Goal: Task Accomplishment & Management: Manage account settings

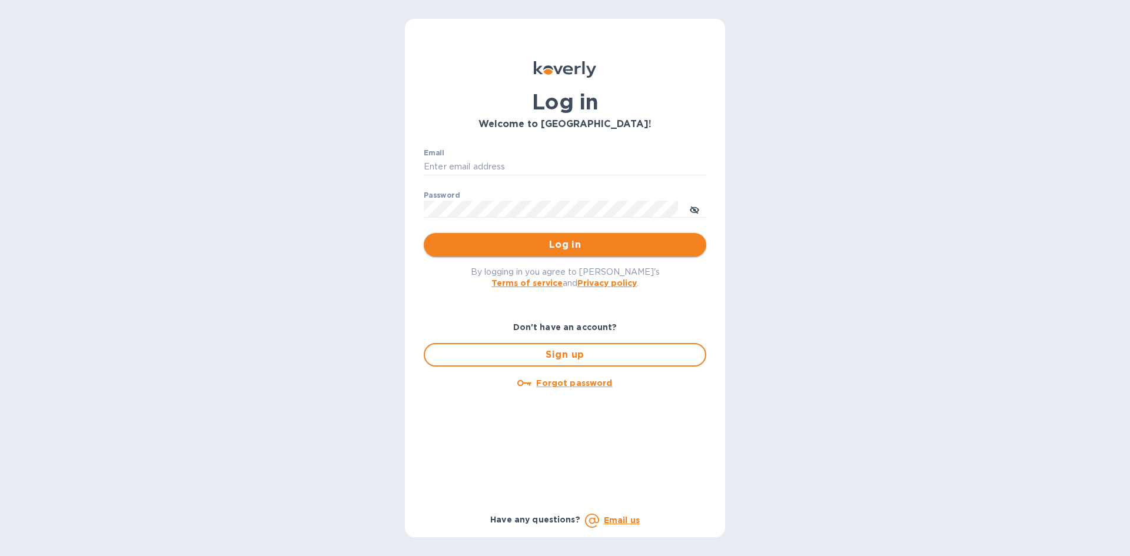
type input "[EMAIL_ADDRESS][DOMAIN_NAME]"
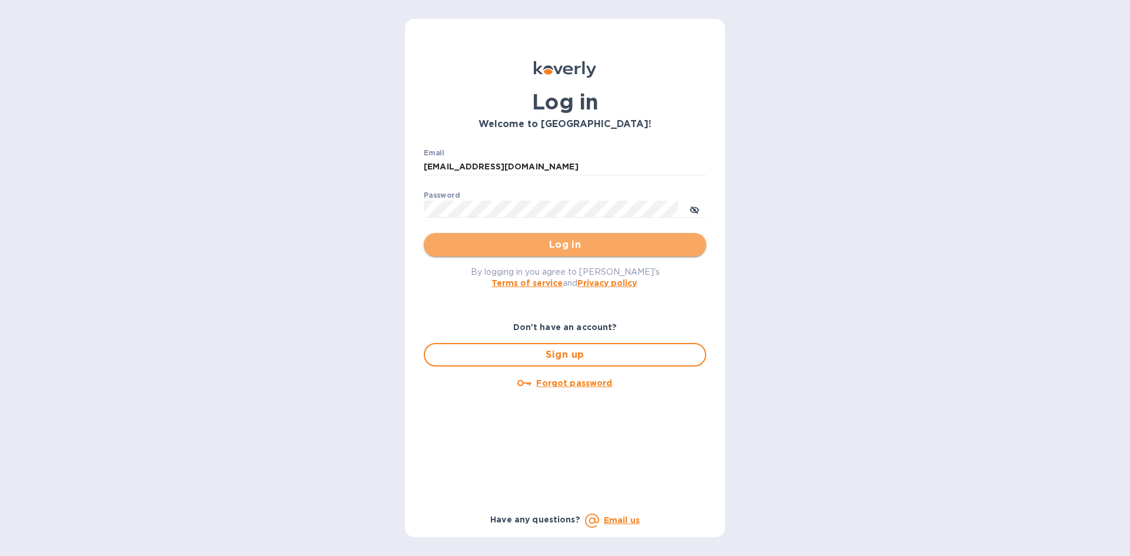
click at [538, 238] on span "Log in" at bounding box center [565, 245] width 264 height 14
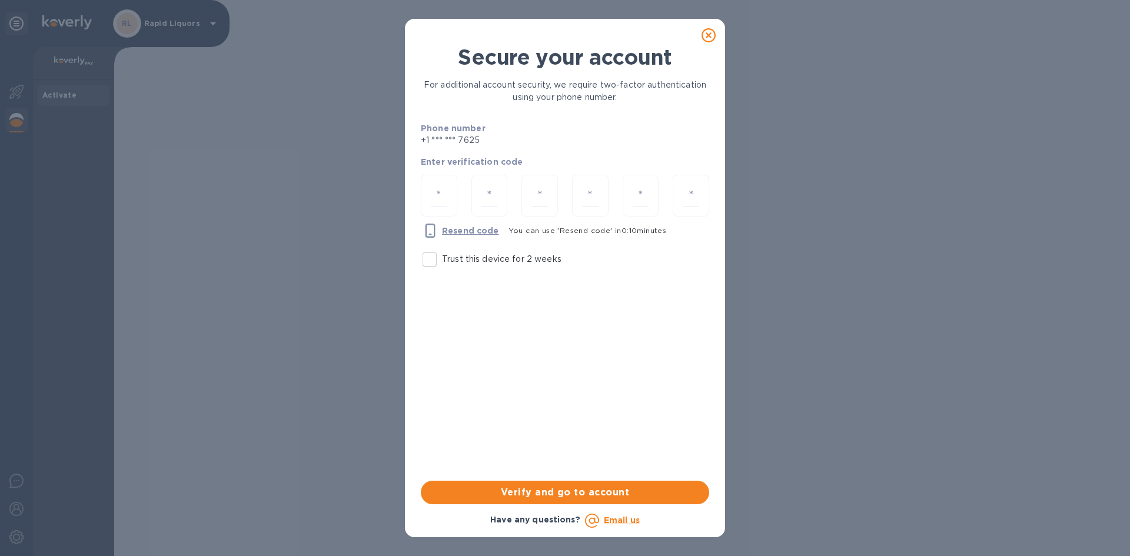
click at [434, 254] on input "Trust this device for 2 weeks" at bounding box center [429, 259] width 25 height 25
checkbox input "true"
click at [447, 183] on div at bounding box center [439, 196] width 36 height 42
type input "9"
type input "6"
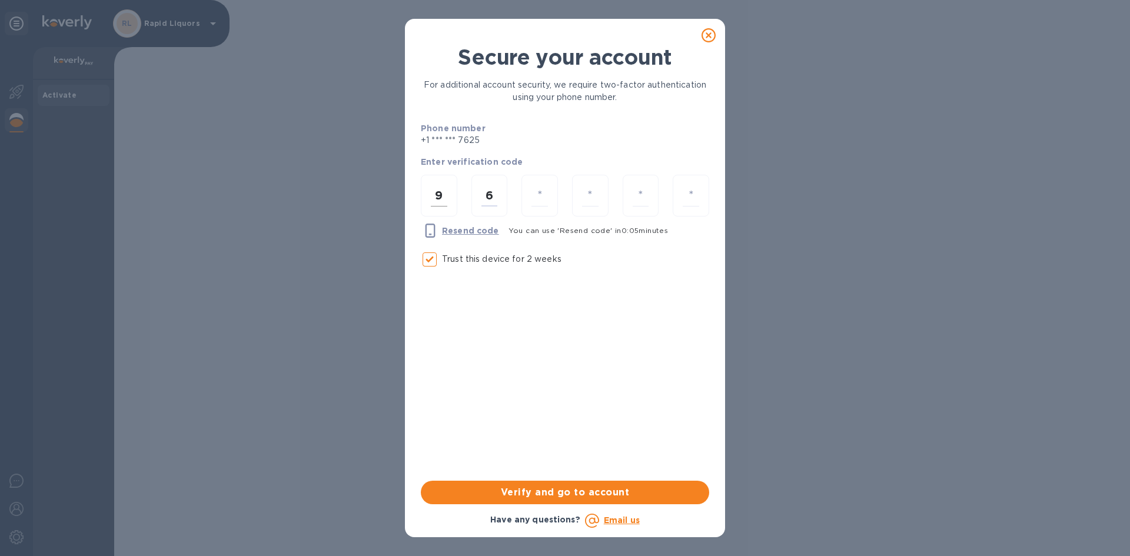
type input "8"
type input "9"
type input "0"
type input "9"
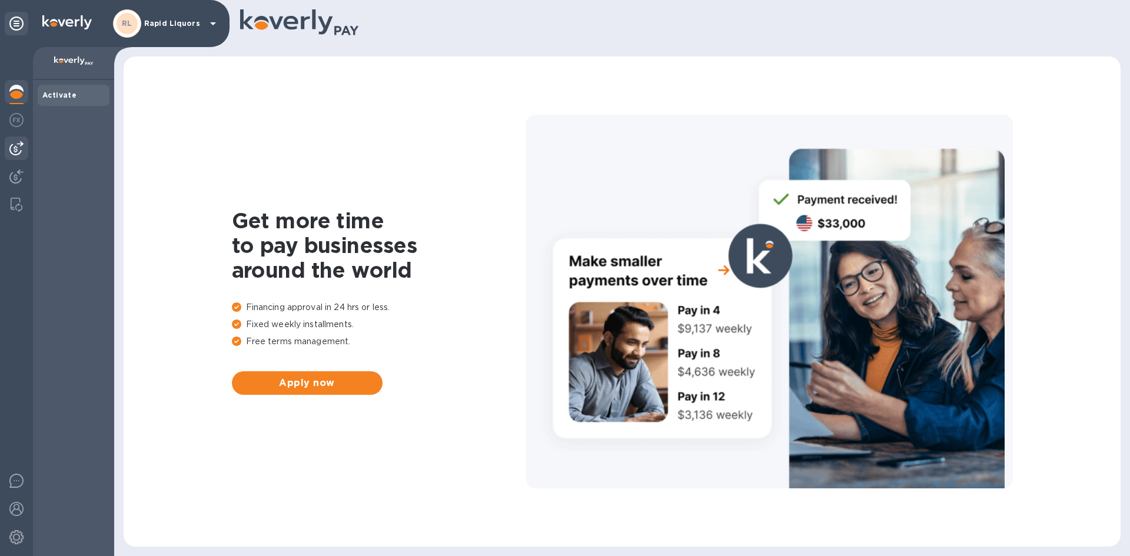
click at [16, 150] on img at bounding box center [16, 148] width 14 height 14
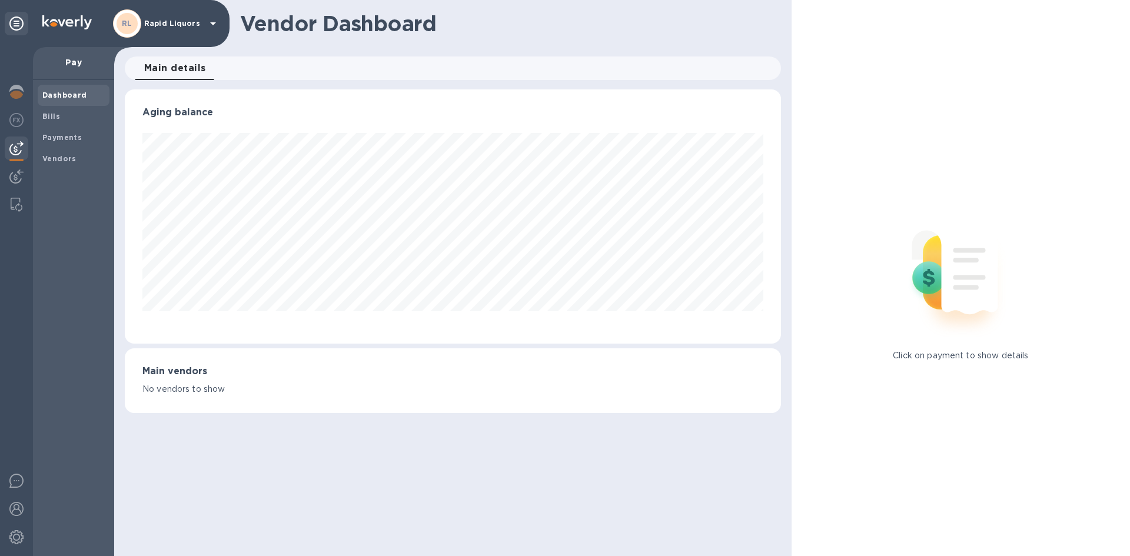
scroll to position [254, 655]
click at [52, 116] on b "Bills" at bounding box center [51, 116] width 18 height 9
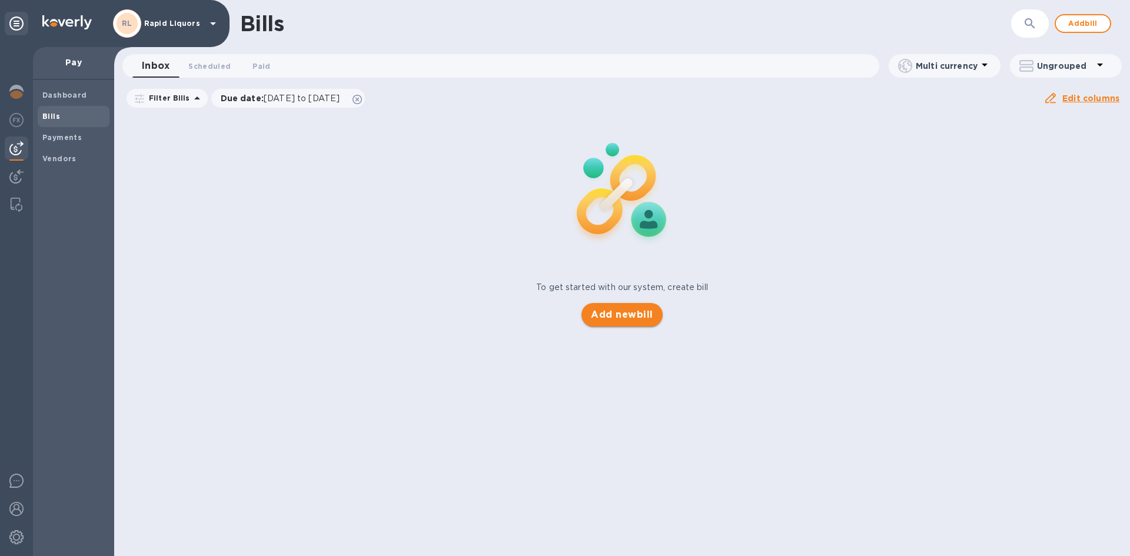
click at [639, 319] on span "Add new bill" at bounding box center [622, 315] width 62 height 14
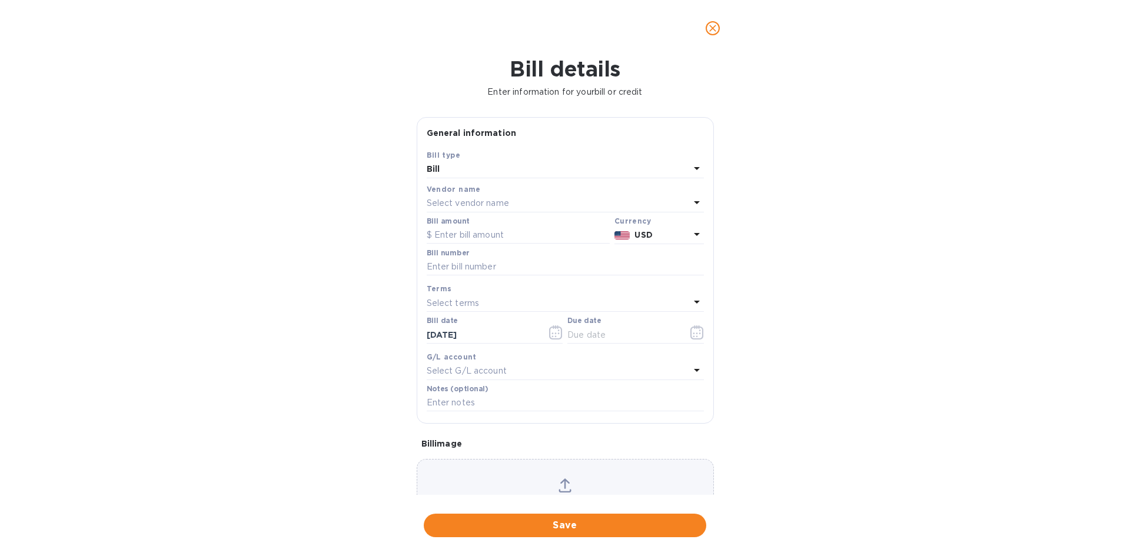
click at [484, 206] on p "Select vendor name" at bounding box center [468, 203] width 82 height 12
click at [472, 269] on p "Zall & Sons" at bounding box center [560, 270] width 249 height 12
click at [465, 235] on input "text" at bounding box center [518, 236] width 183 height 18
type input "3,160.80"
click at [491, 265] on input "text" at bounding box center [565, 267] width 277 height 18
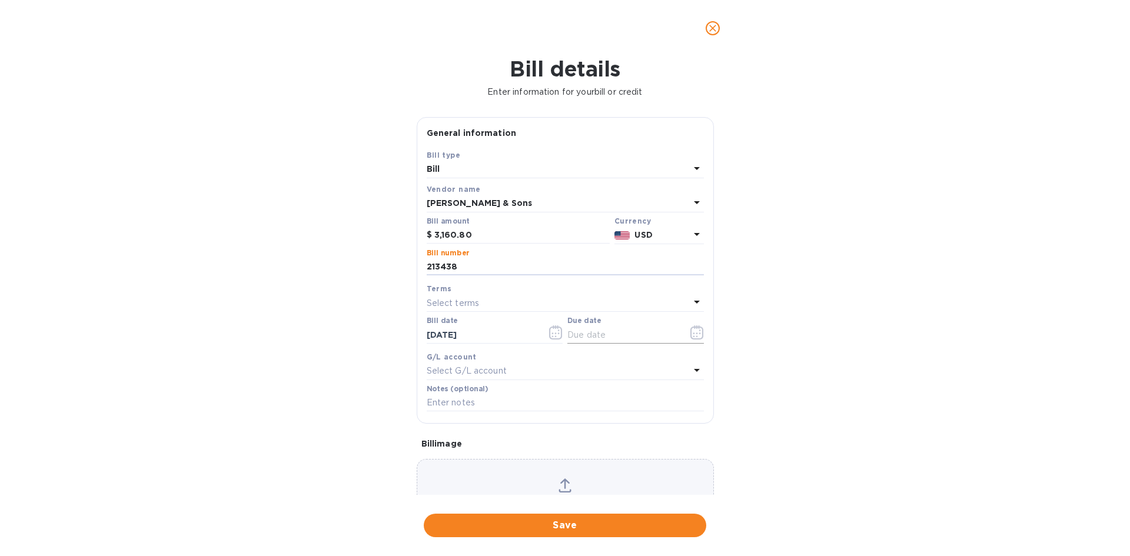
type input "213438"
drag, startPoint x: 675, startPoint y: 332, endPoint x: 702, endPoint y: 340, distance: 27.6
click at [678, 334] on div at bounding box center [635, 335] width 136 height 18
click at [698, 335] on icon "button" at bounding box center [696, 332] width 13 height 14
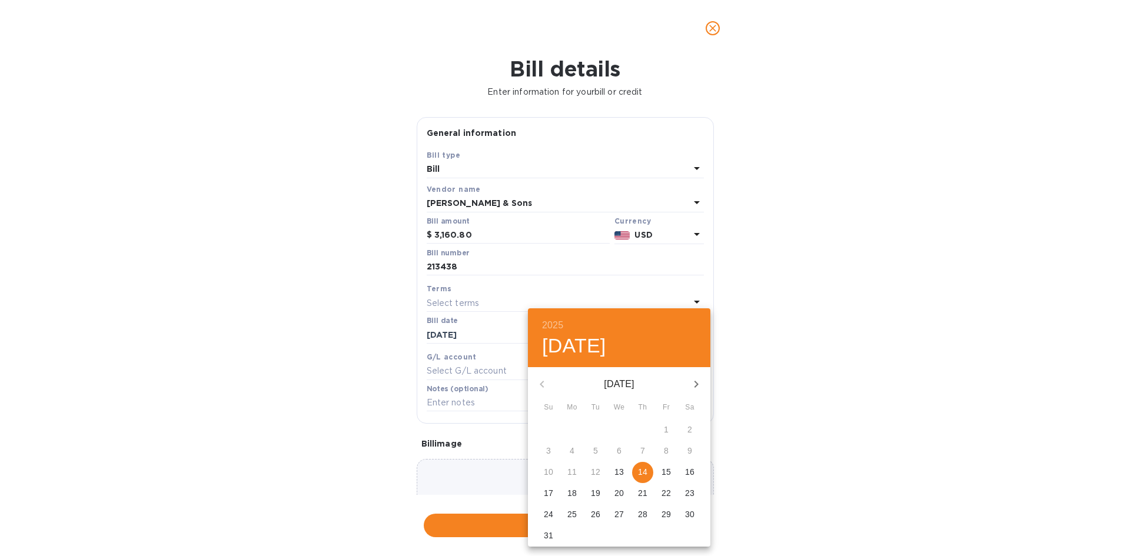
click at [660, 470] on span "15" at bounding box center [665, 472] width 21 height 12
type input "08/15/2025"
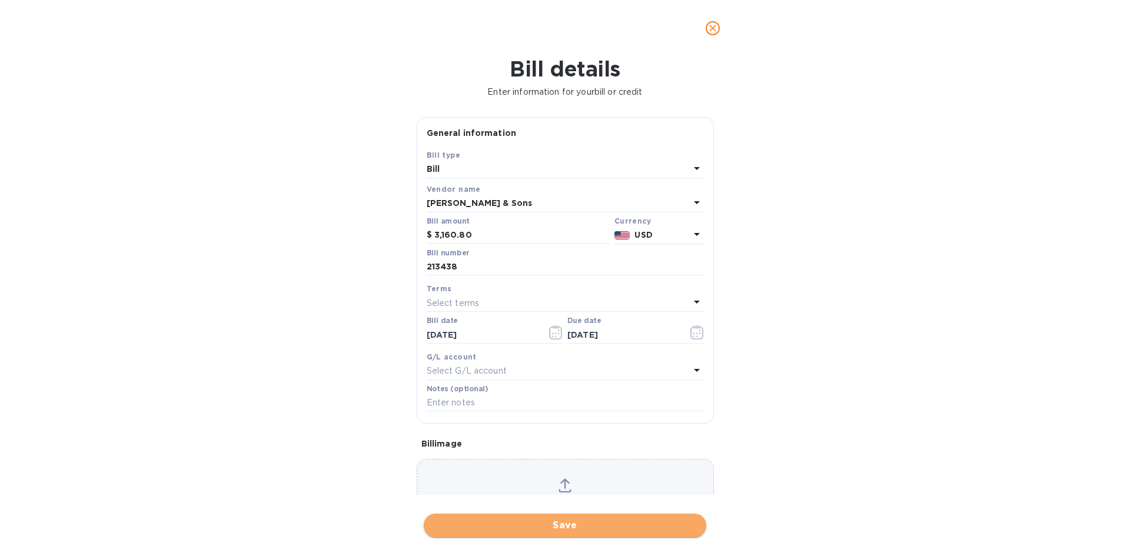
click at [595, 524] on span "Save" at bounding box center [565, 525] width 264 height 14
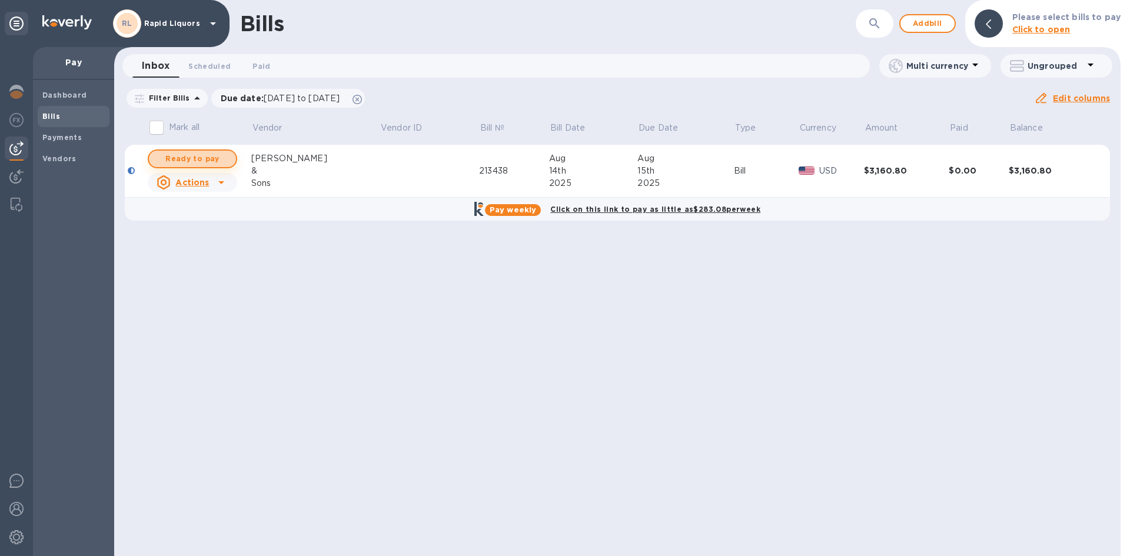
click at [171, 155] on span "Ready to pay" at bounding box center [192, 159] width 68 height 14
checkbox input "true"
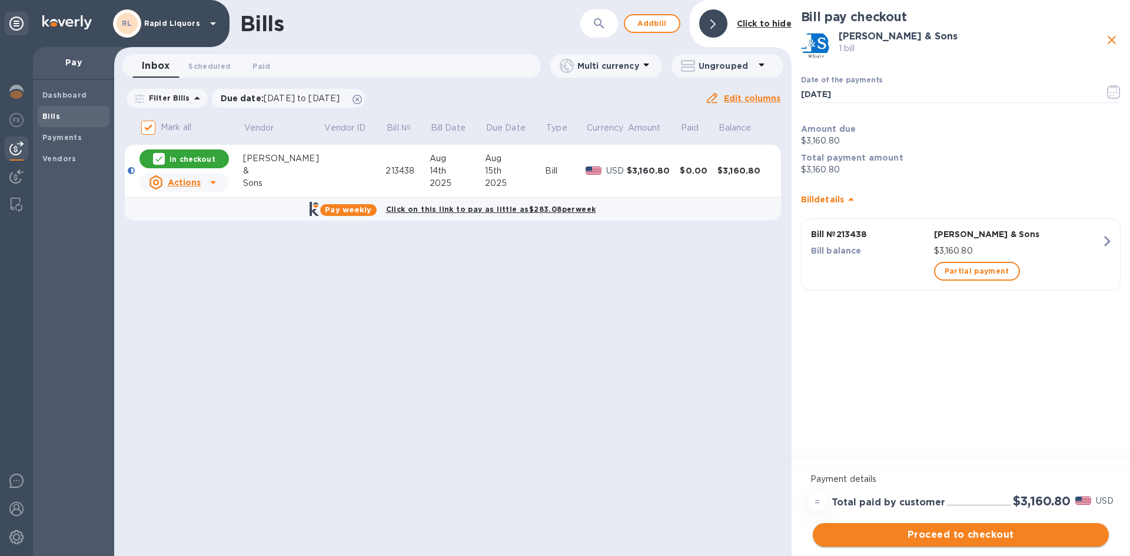
click at [975, 527] on button "Proceed to checkout" at bounding box center [961, 535] width 296 height 24
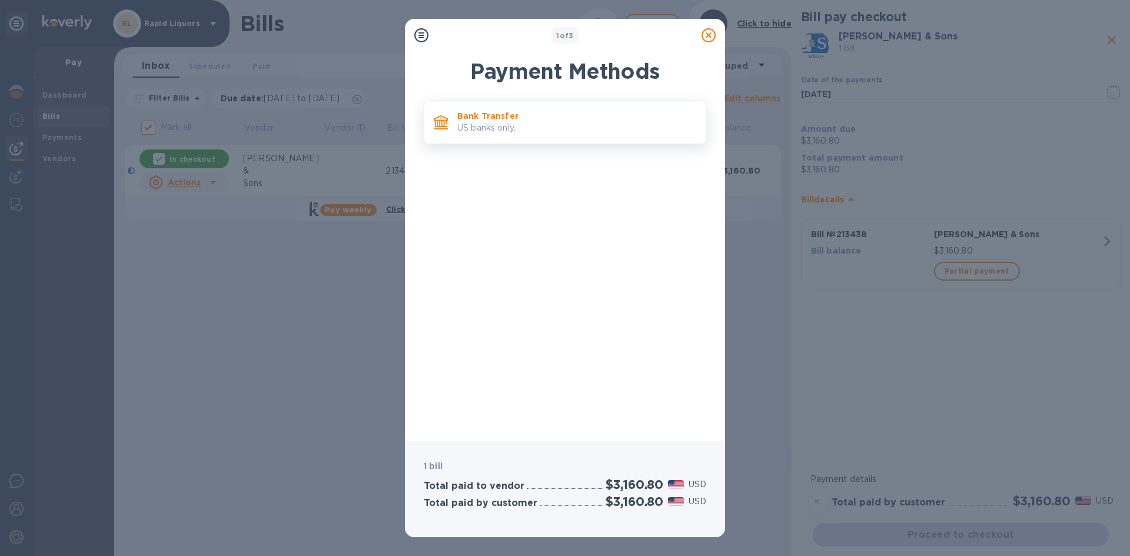
click at [495, 116] on p "Bank Transfer" at bounding box center [576, 116] width 239 height 12
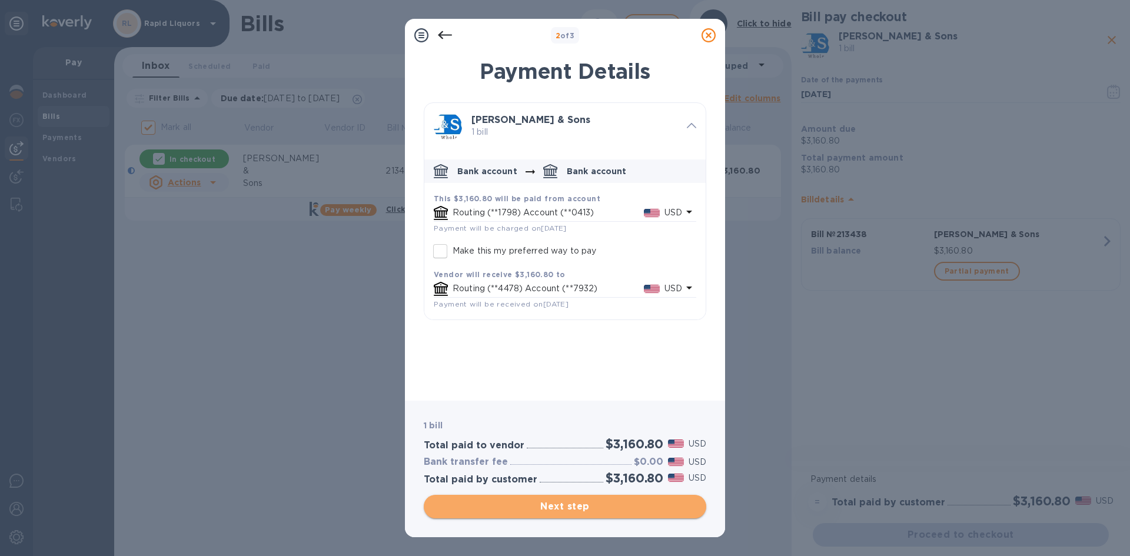
click at [593, 501] on span "Next step" at bounding box center [565, 507] width 264 height 14
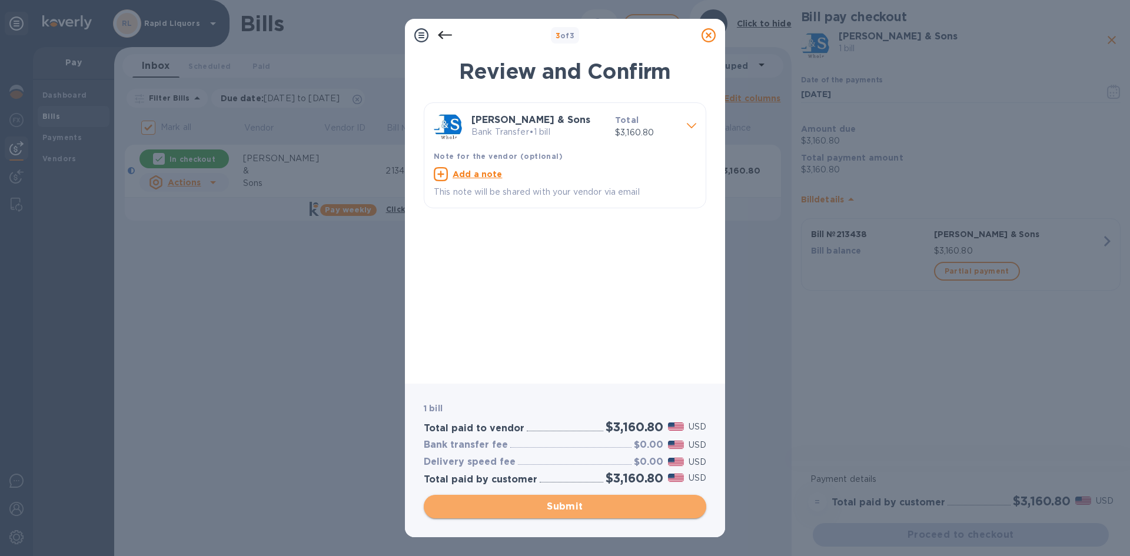
click at [593, 501] on span "Submit" at bounding box center [565, 507] width 264 height 14
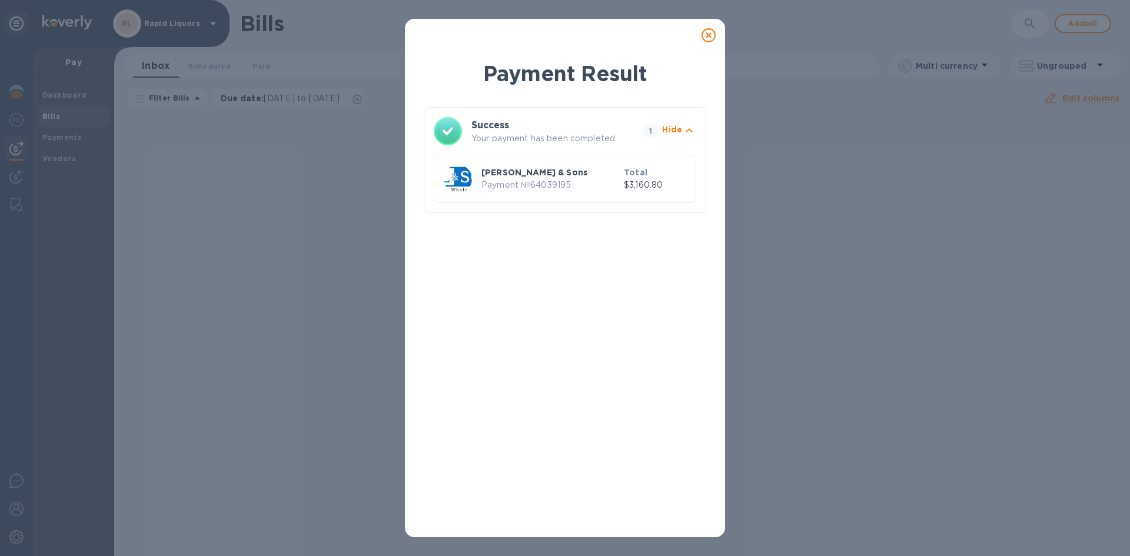
click at [712, 34] on icon at bounding box center [708, 35] width 14 height 14
